Goal: Connect with others: Connect with other users

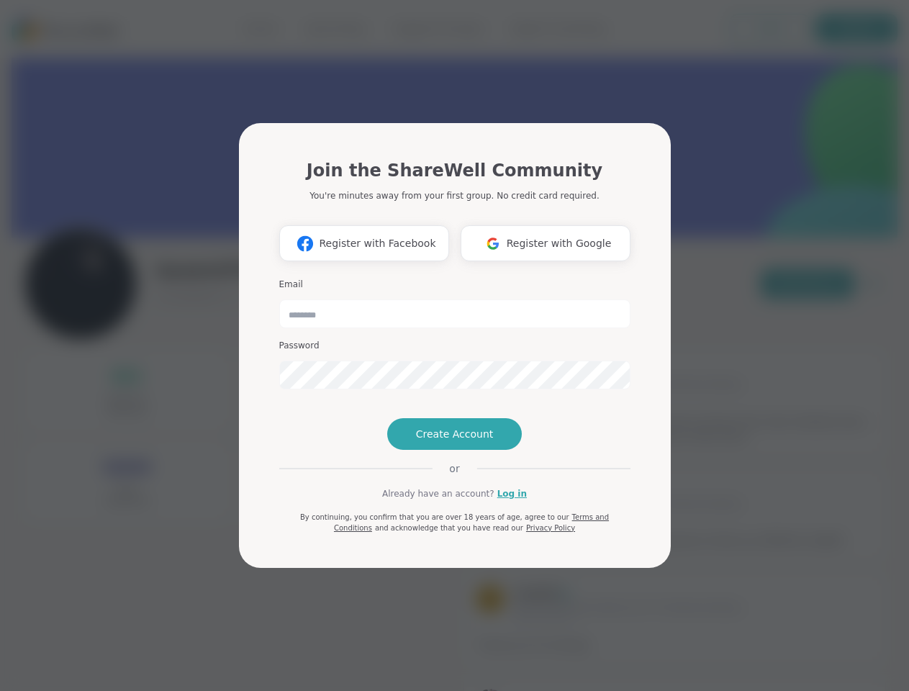
click at [364, 243] on span "Register with Facebook" at bounding box center [377, 243] width 117 height 15
click at [546, 243] on span "Register with Google" at bounding box center [559, 243] width 105 height 15
click at [454, 434] on span "Create Account" at bounding box center [455, 434] width 78 height 14
